Goal: Navigation & Orientation: Understand site structure

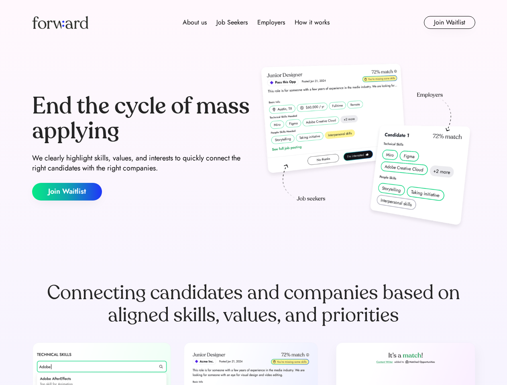
click at [253, 193] on div "End the cycle of mass applying We clearly highlight skills, values, and interes…" at bounding box center [253, 147] width 443 height 172
click at [254, 22] on div "About us Job Seekers Employers How it works" at bounding box center [256, 23] width 316 height 10
click at [60, 22] on img at bounding box center [60, 22] width 56 height 13
click at [256, 22] on div "About us Job Seekers Employers How it works" at bounding box center [256, 23] width 316 height 10
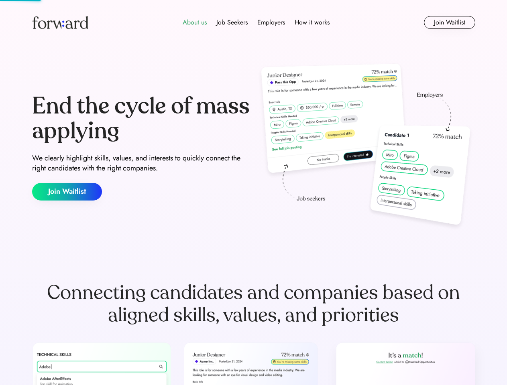
click at [195, 22] on div "About us" at bounding box center [195, 23] width 24 height 10
click at [232, 22] on div "Job Seekers" at bounding box center [231, 23] width 31 height 10
click at [271, 22] on div "Employers" at bounding box center [271, 23] width 28 height 10
click at [311, 22] on div "How it works" at bounding box center [311, 23] width 35 height 10
click at [449, 22] on button "Join Waitlist" at bounding box center [449, 22] width 51 height 13
